Goal: Task Accomplishment & Management: Use online tool/utility

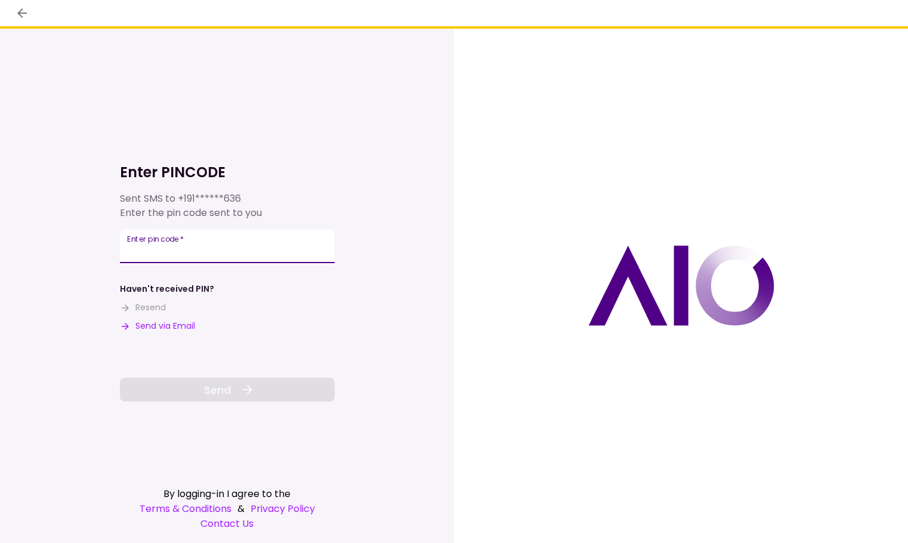
click at [256, 248] on input "Enter pin code   *" at bounding box center [227, 246] width 215 height 33
type input "******"
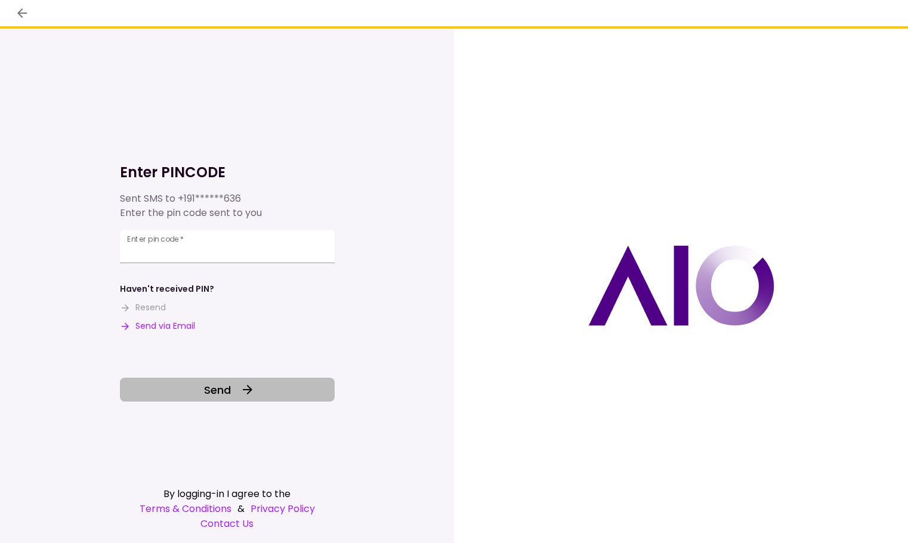
click at [233, 393] on button "Send" at bounding box center [227, 390] width 215 height 24
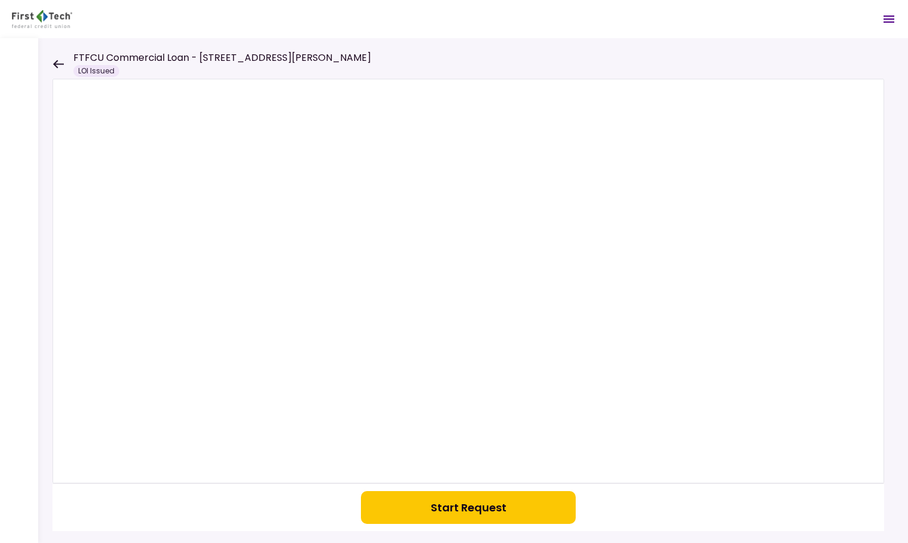
click at [440, 496] on button "Start Request" at bounding box center [468, 507] width 215 height 33
click at [53, 66] on icon at bounding box center [57, 64] width 11 height 9
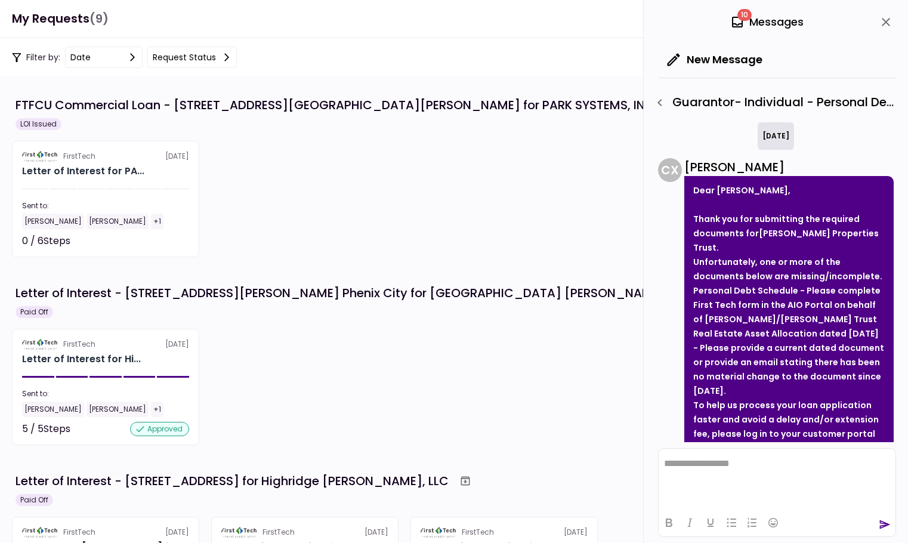
scroll to position [751, 0]
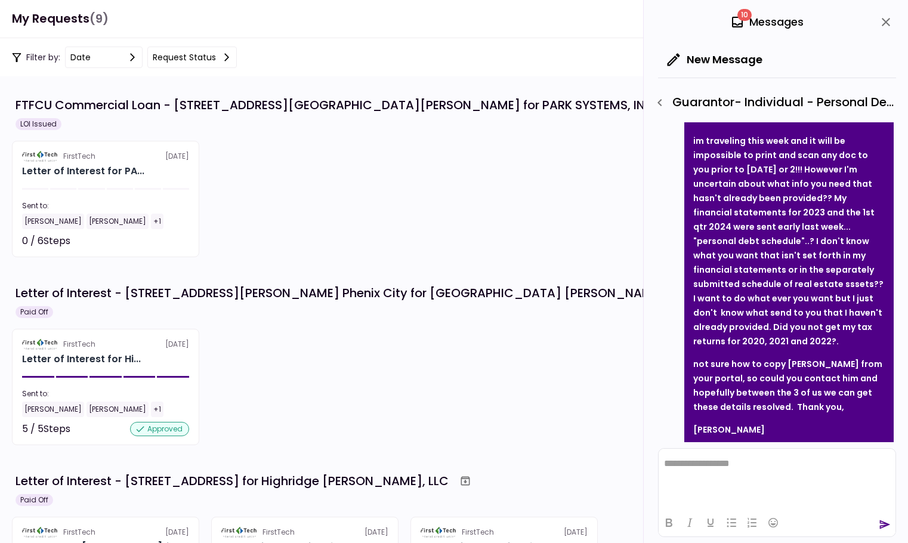
click at [741, 17] on span "10" at bounding box center [744, 15] width 14 height 12
click at [777, 19] on div "10 Messages" at bounding box center [766, 22] width 73 height 18
